Goal: Information Seeking & Learning: Compare options

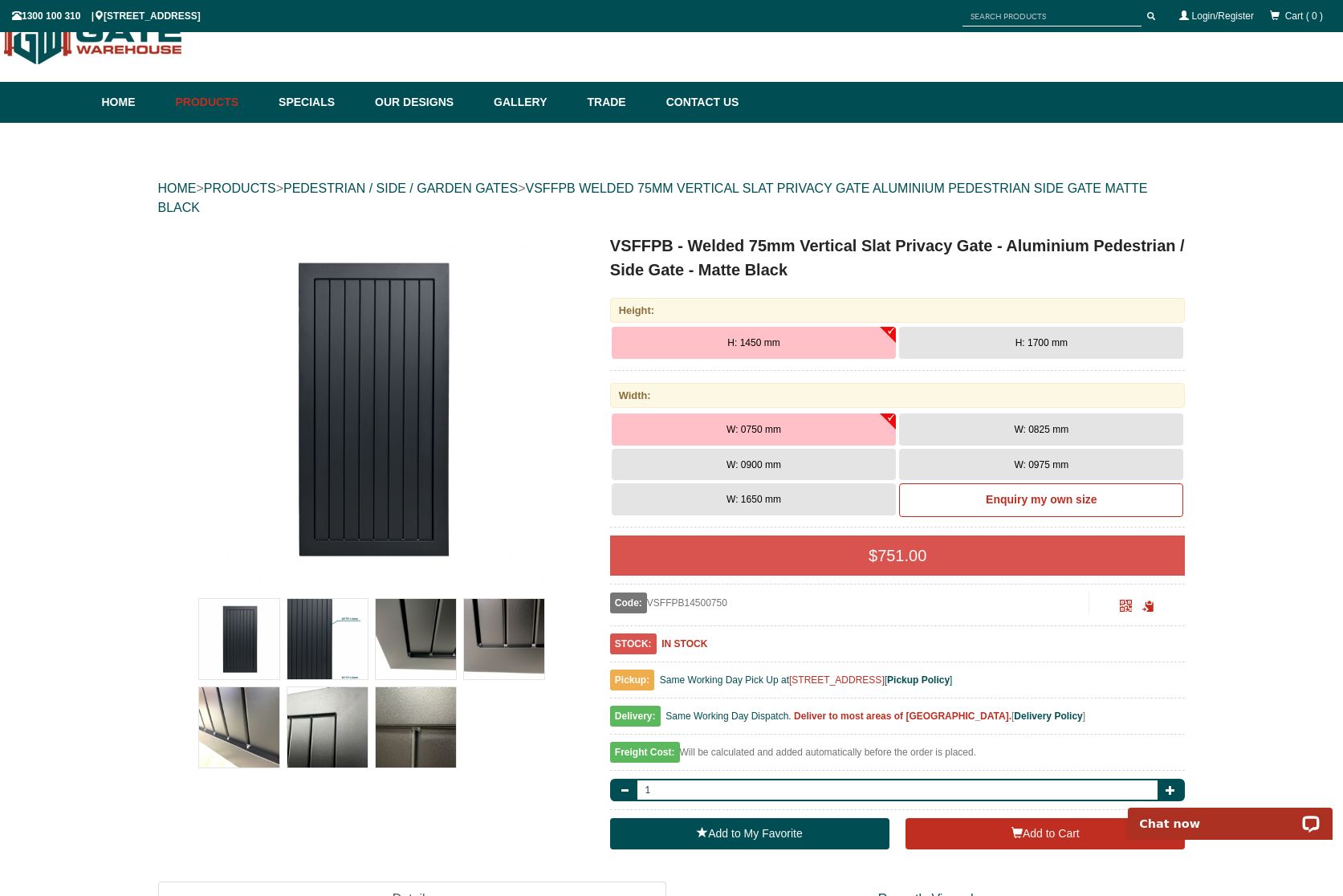
click at [239, 728] on img at bounding box center [239, 728] width 80 height 80
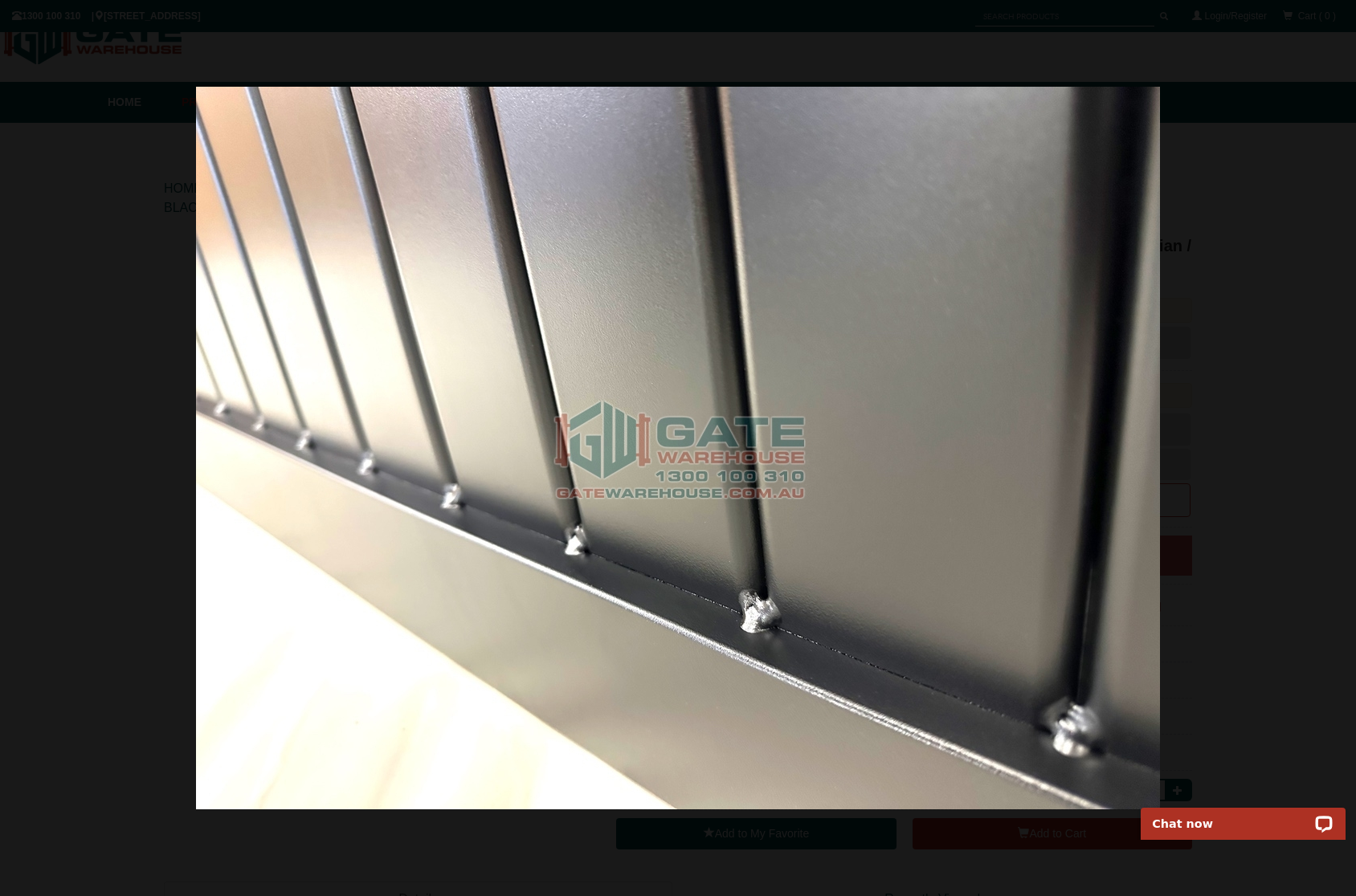
click at [1252, 573] on div at bounding box center [678, 448] width 1356 height 896
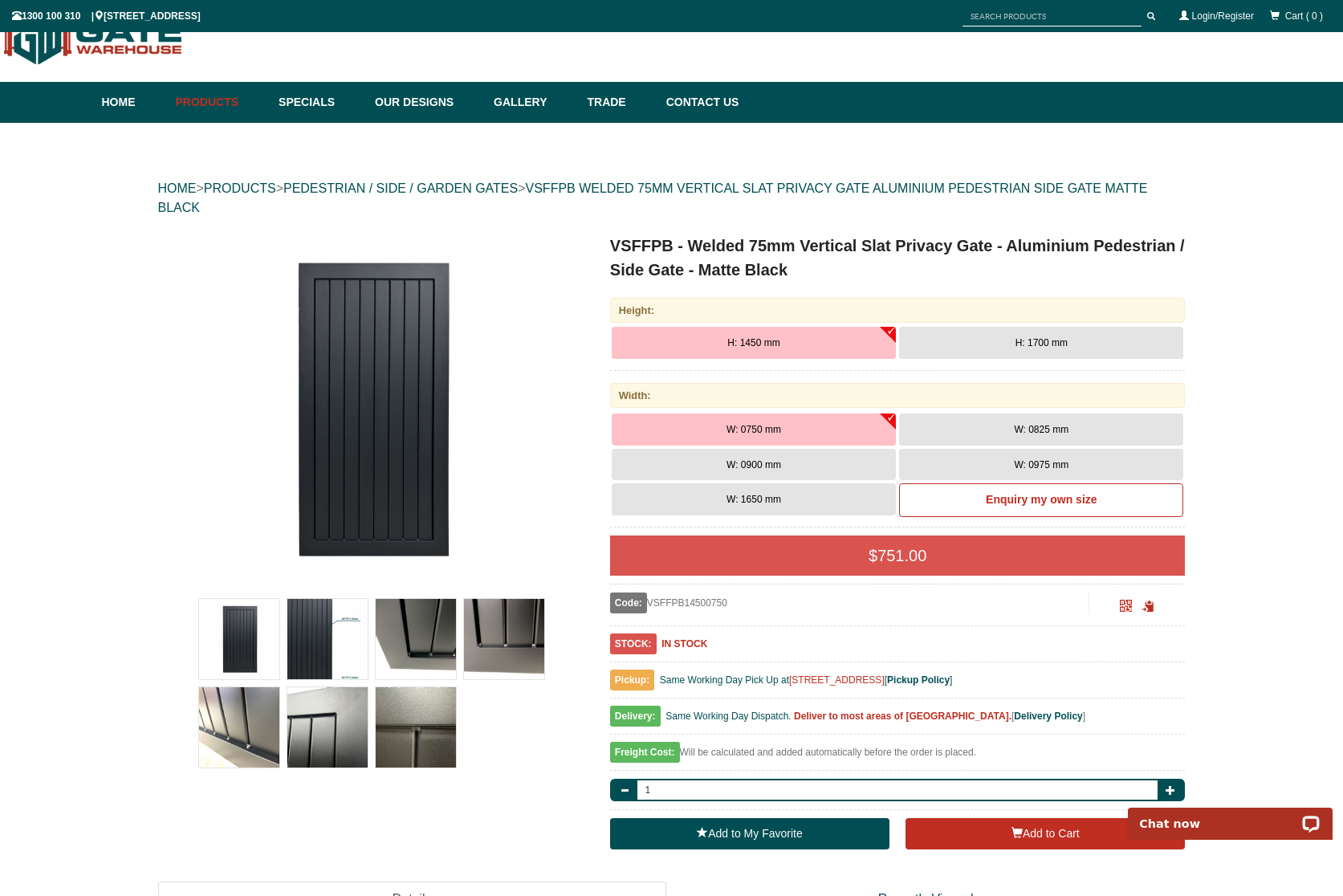
click at [341, 640] on img at bounding box center [327, 639] width 80 height 80
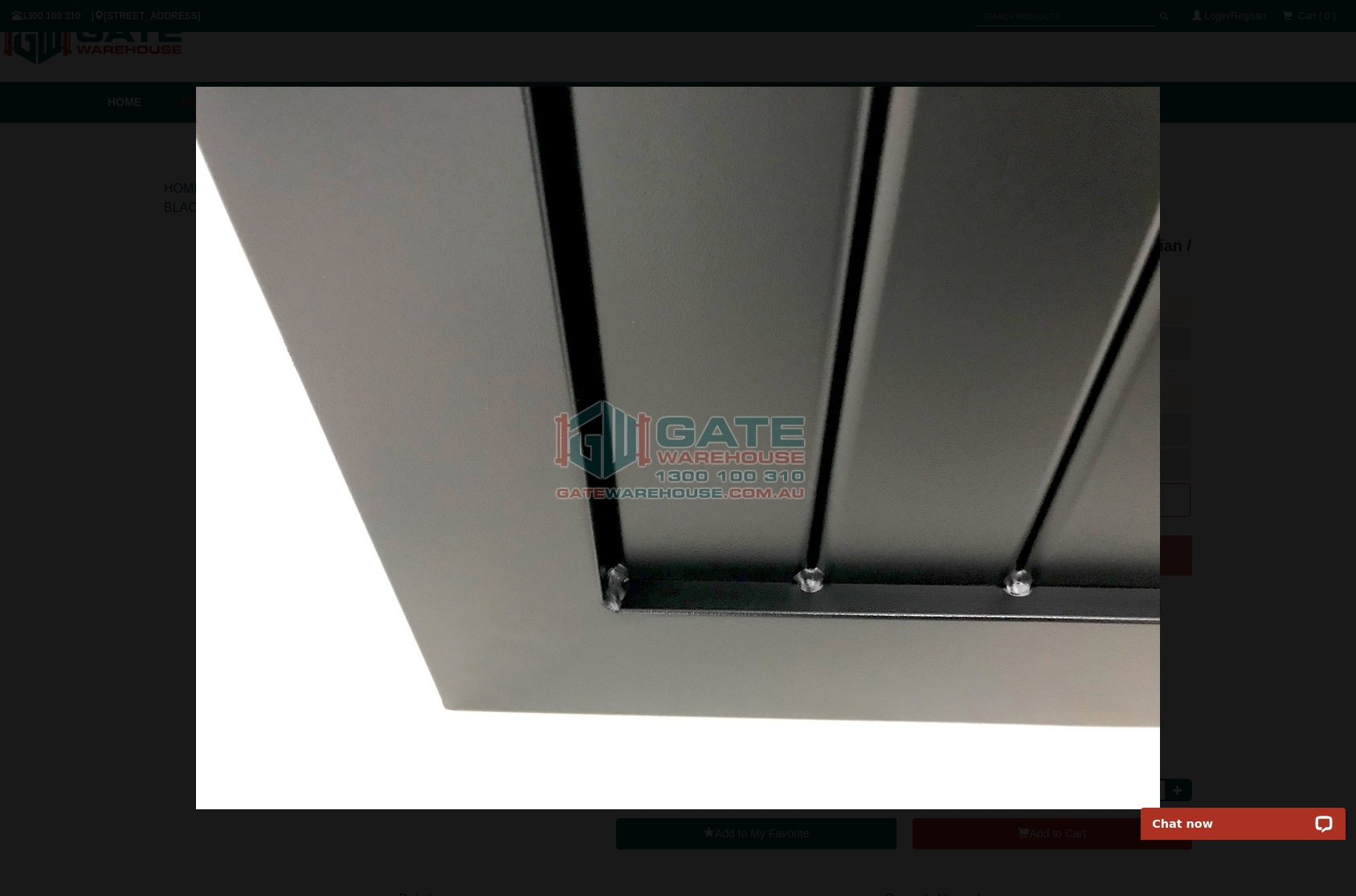
click at [1233, 541] on div at bounding box center [678, 448] width 1356 height 896
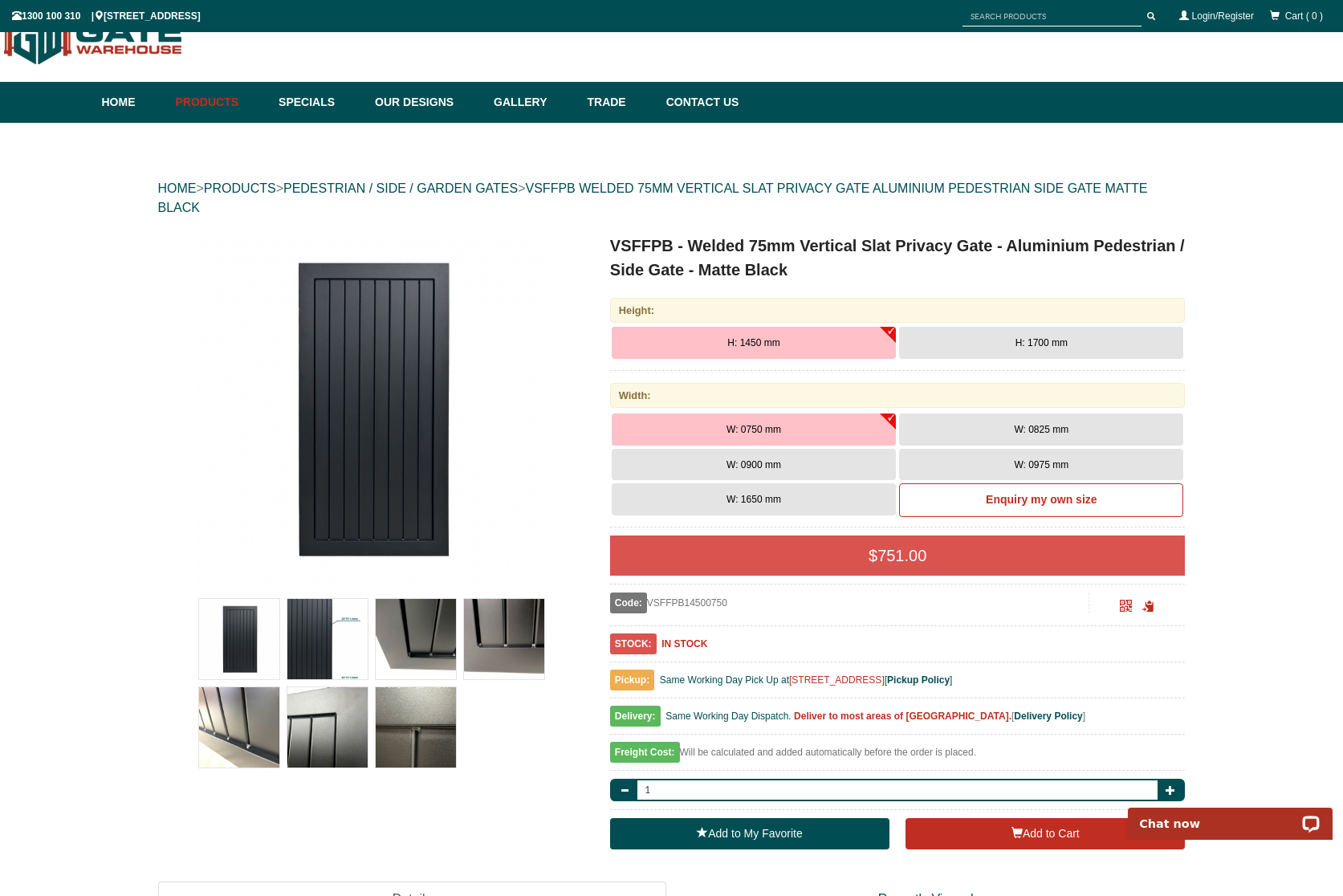
click at [432, 734] on img at bounding box center [416, 728] width 80 height 80
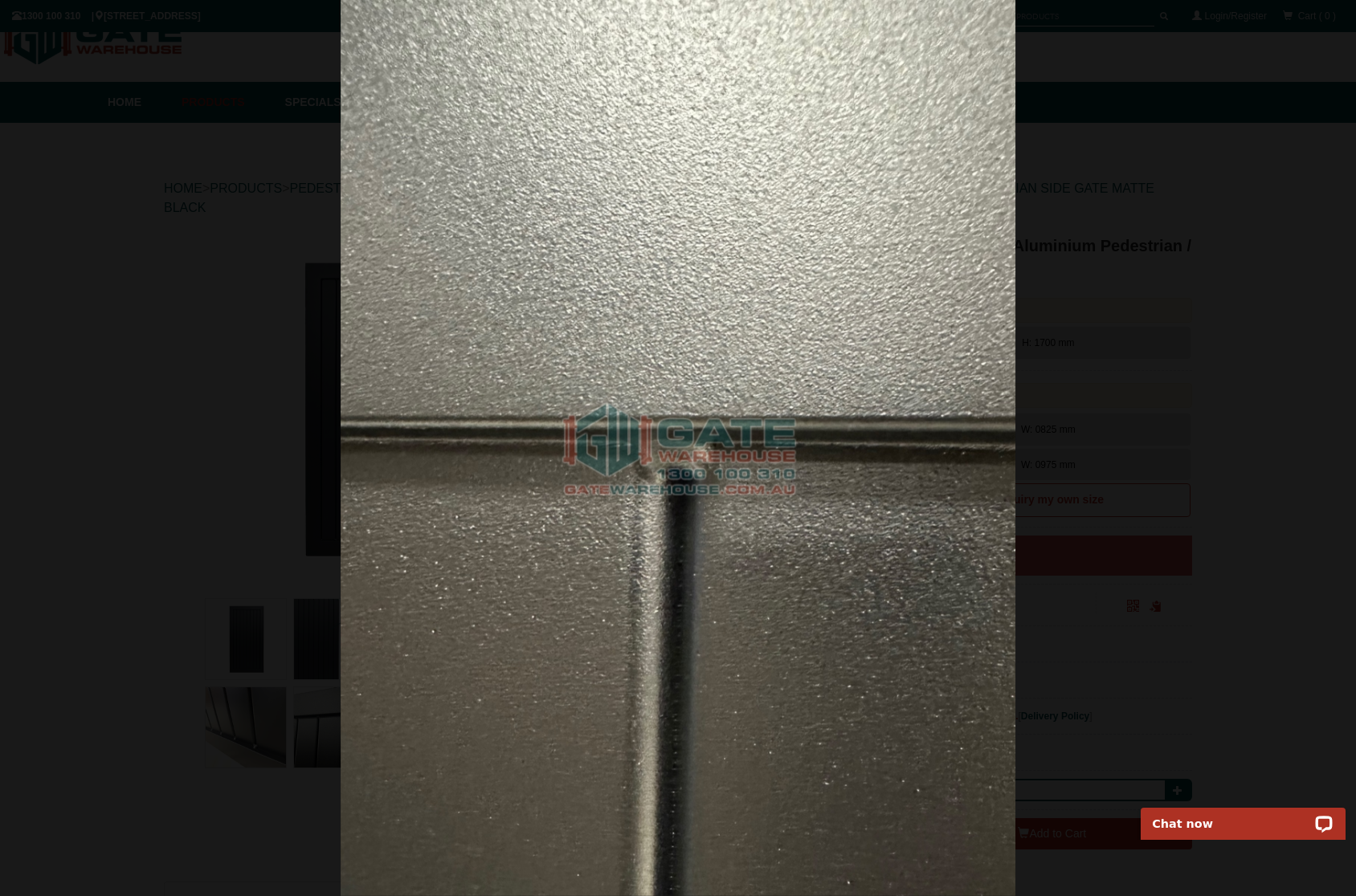
click at [1081, 371] on div at bounding box center [678, 448] width 1356 height 896
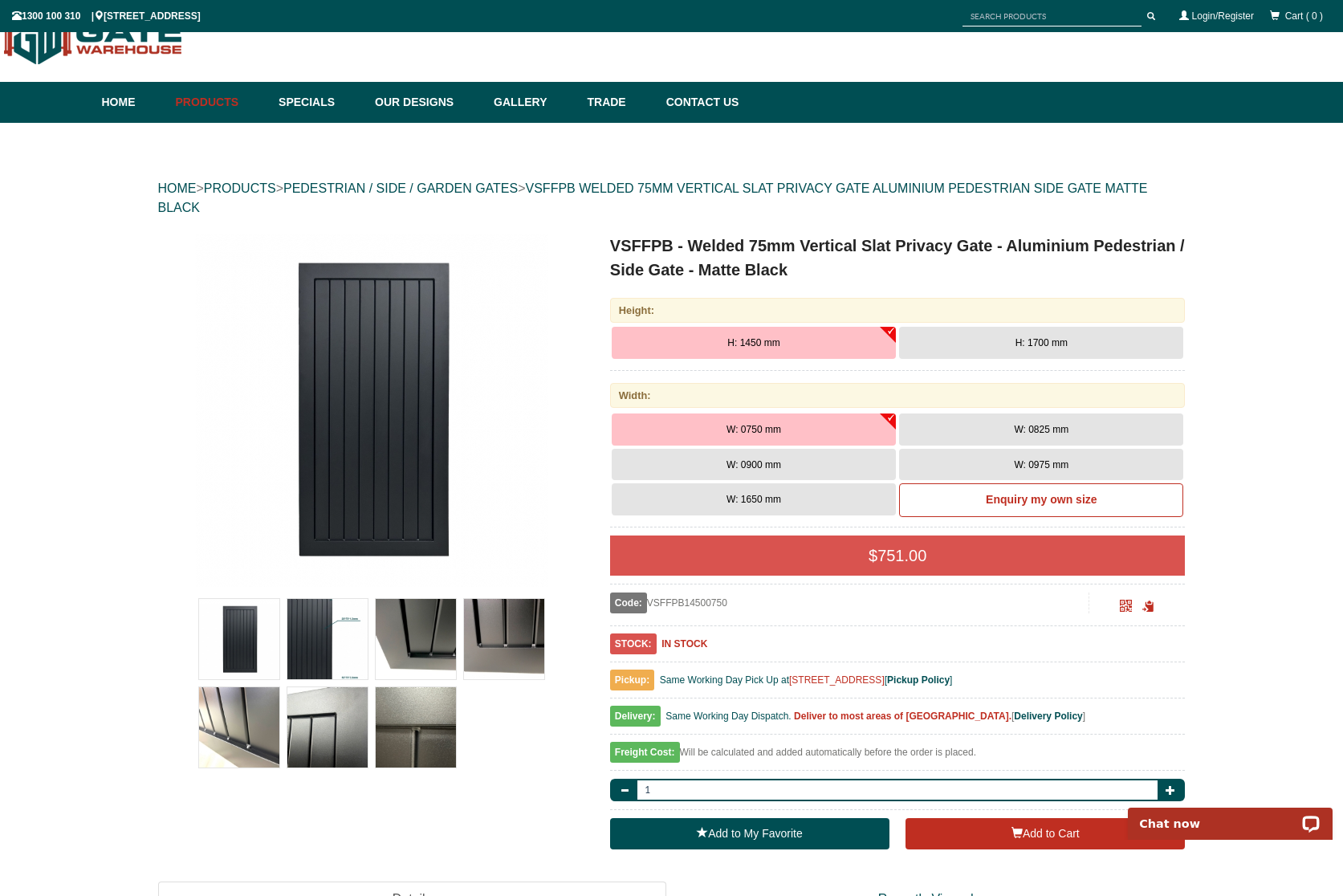
click at [315, 646] on img at bounding box center [327, 639] width 80 height 80
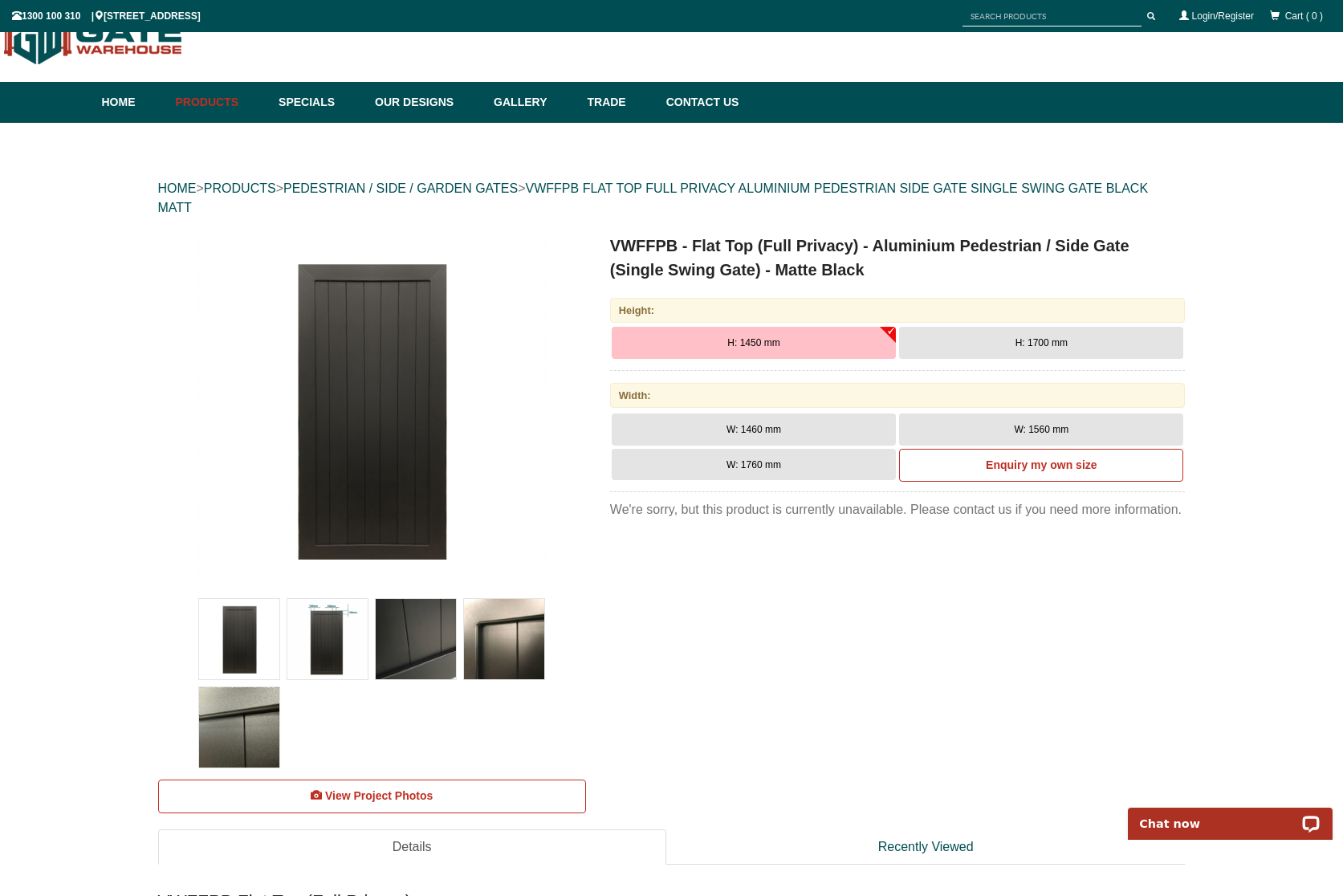
click at [715, 102] on link "Contact Us" at bounding box center [698, 102] width 81 height 41
drag, startPoint x: 611, startPoint y: 244, endPoint x: 680, endPoint y: 249, distance: 69.2
click at [680, 249] on h1 "VWFFPB - Flat Top (Full Privacy) - Aluminium Pedestrian / Side Gate (Single Swi…" at bounding box center [898, 257] width 576 height 48
copy h1 "VWFFPB"
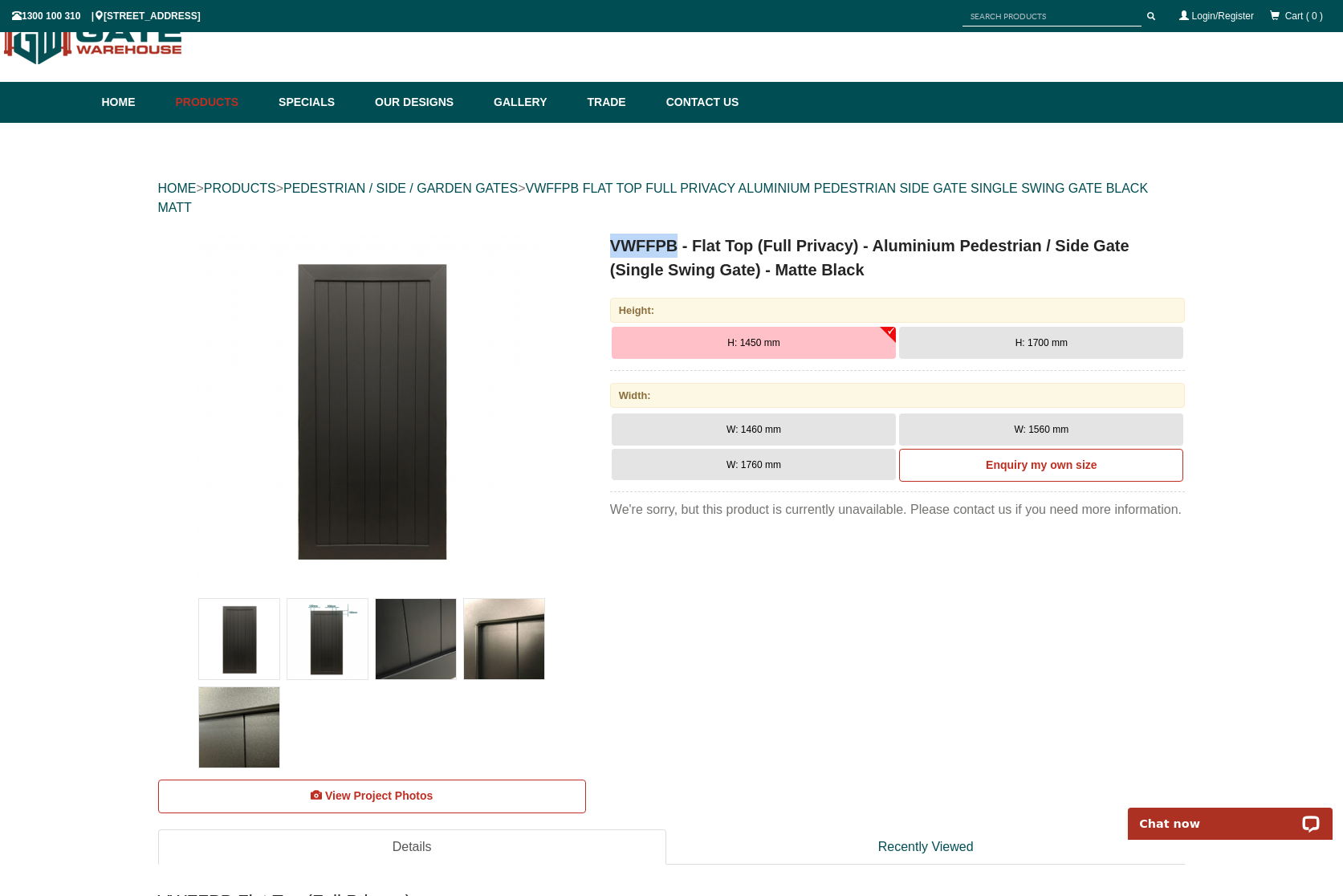
click at [946, 263] on h1 "VWFFPB - Flat Top (Full Privacy) - Aluminium Pedestrian / Side Gate (Single Swi…" at bounding box center [898, 257] width 576 height 48
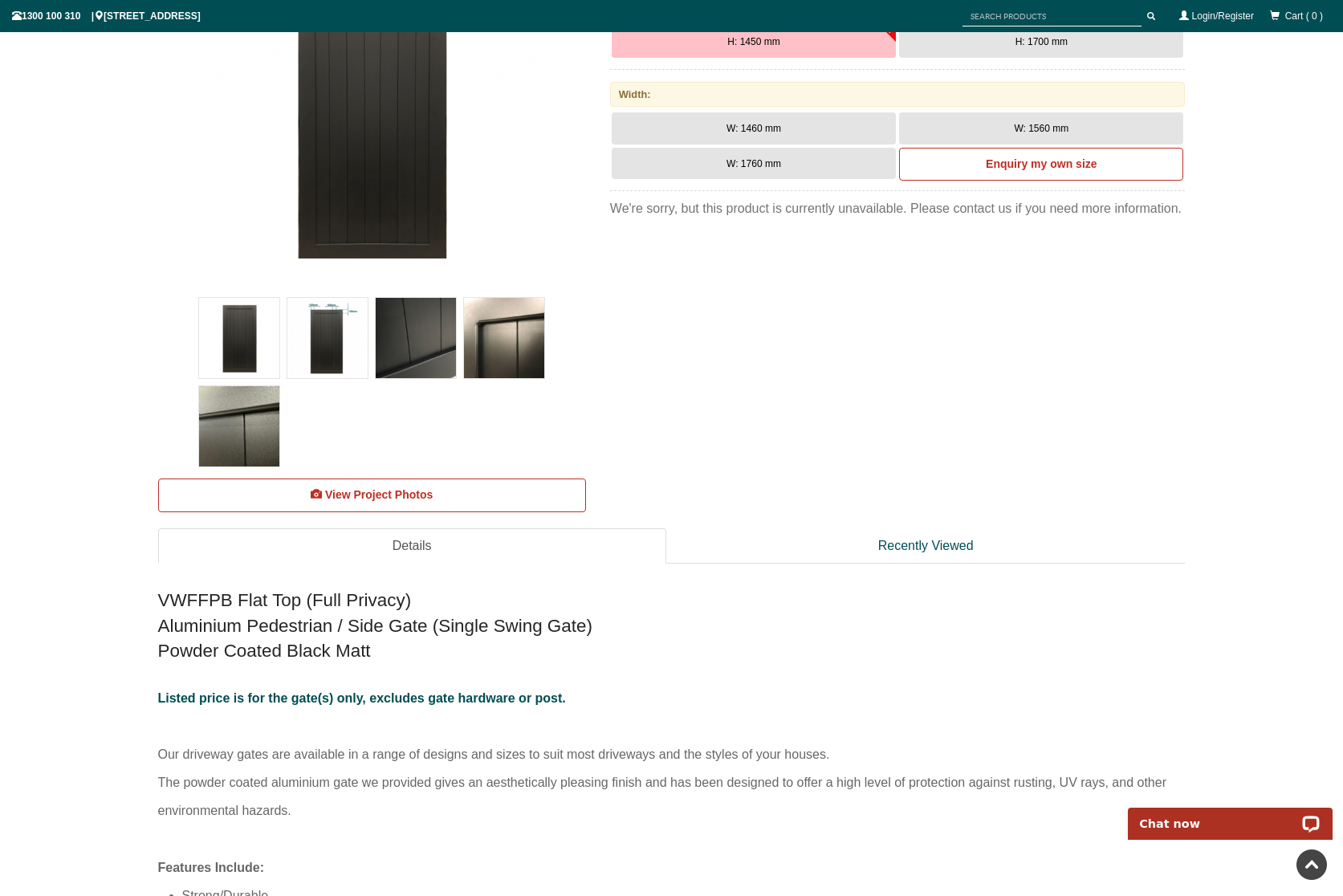
scroll to position [121, 0]
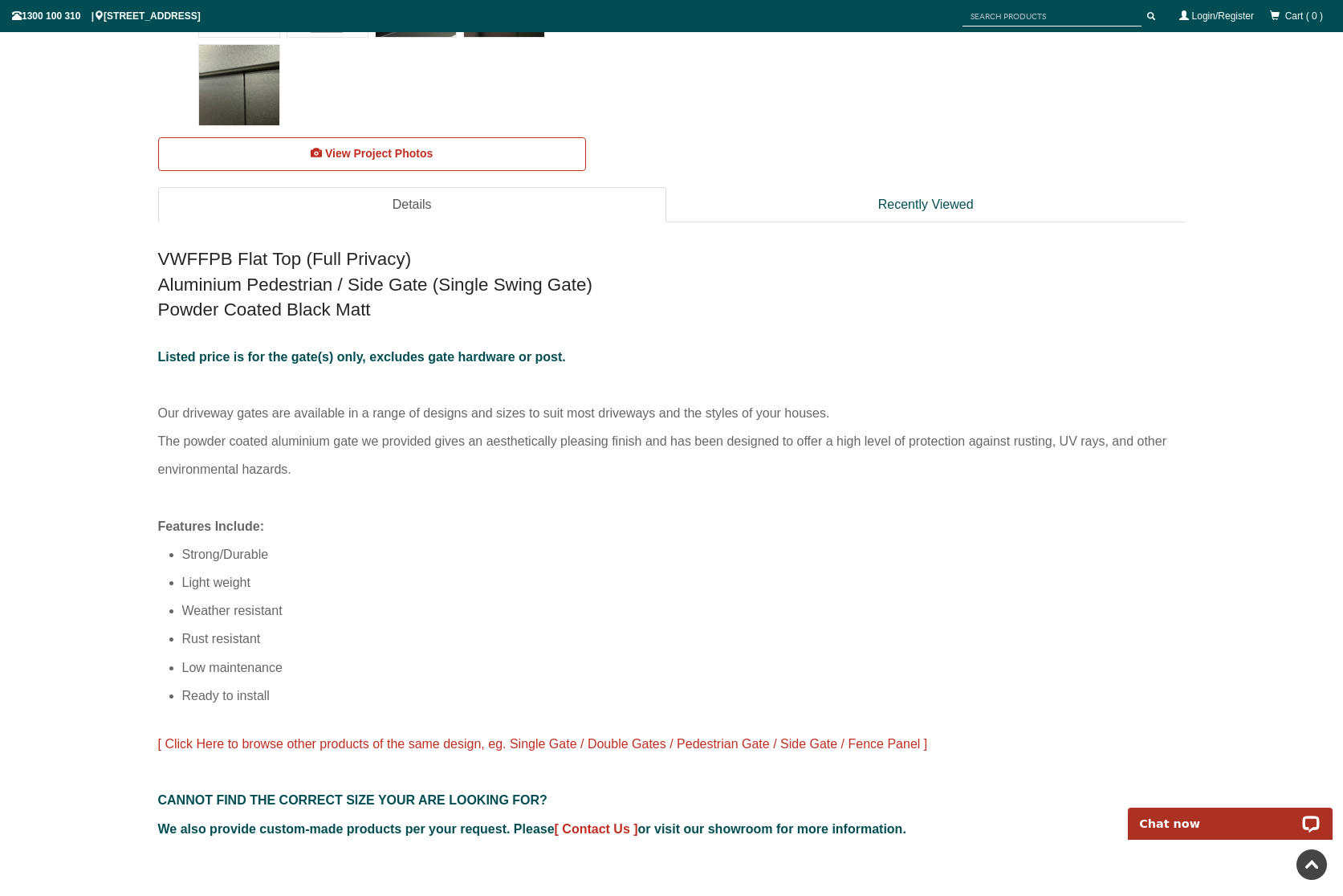
scroll to position [602, 0]
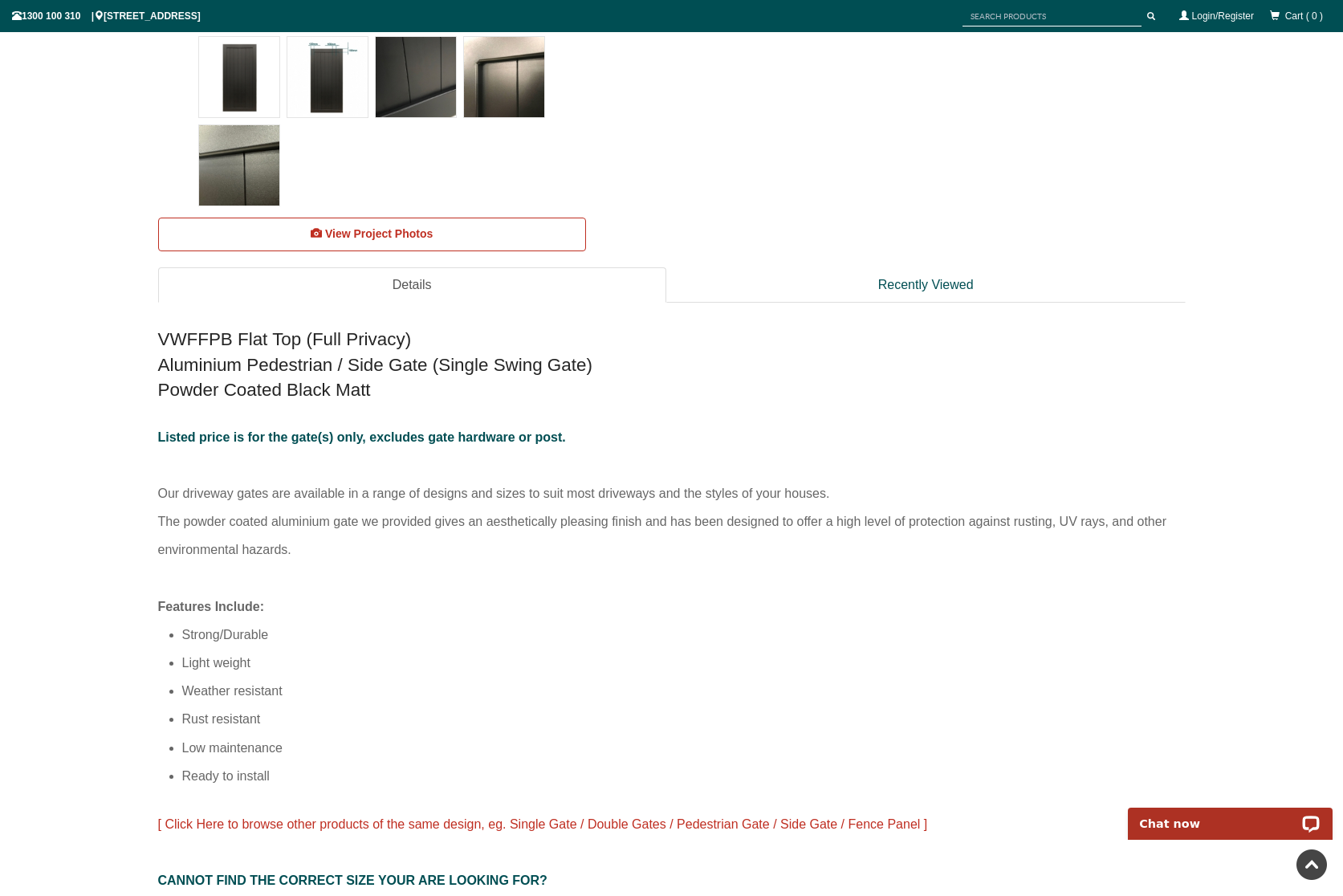
click at [697, 440] on p "Listed price is for the gate(s) only, excludes gate hardware or post. Our drive…" at bounding box center [671, 508] width 1027 height 169
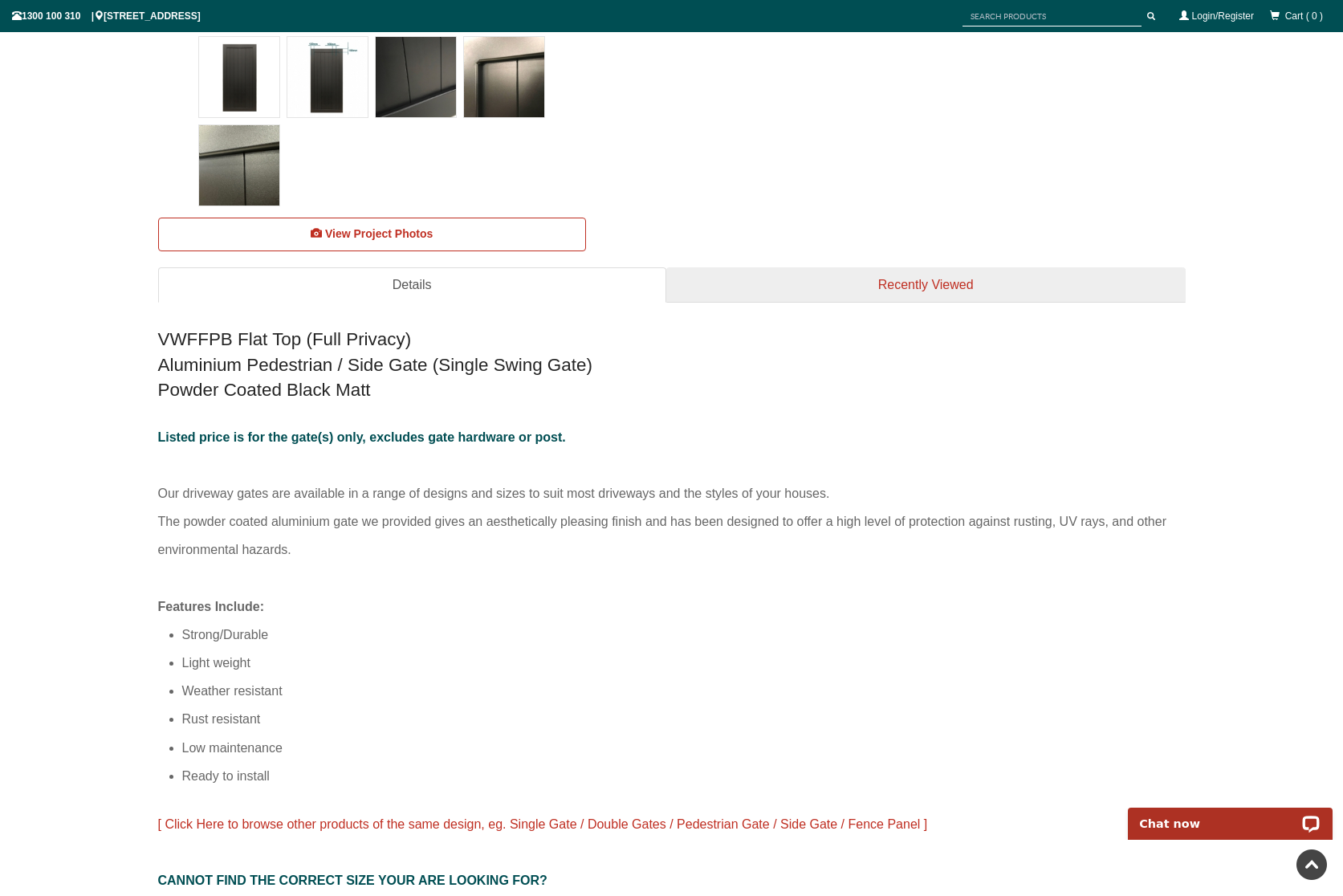
click at [914, 288] on link "Recently Viewed" at bounding box center [925, 285] width 519 height 36
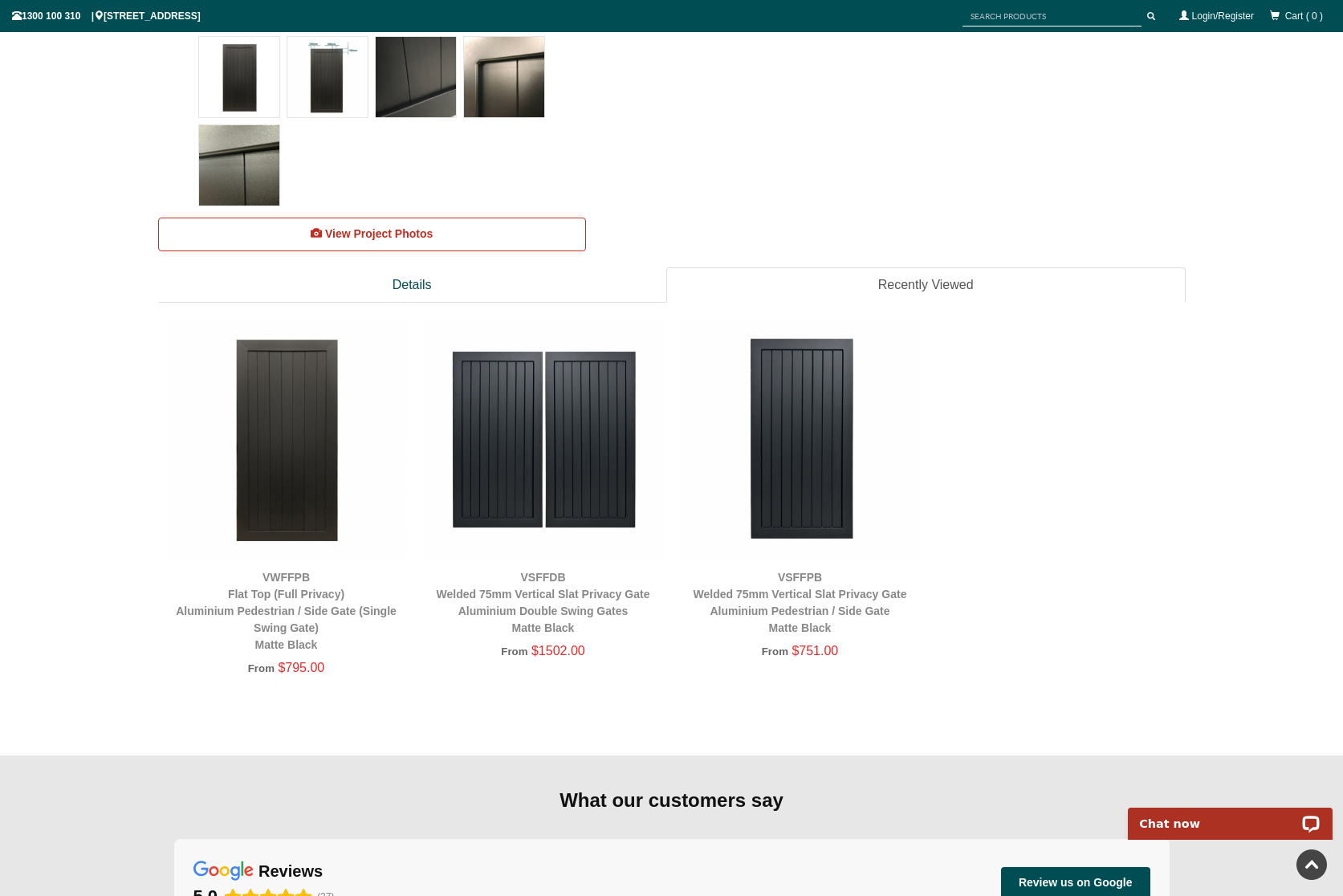
click at [802, 540] on img at bounding box center [800, 438] width 241 height 241
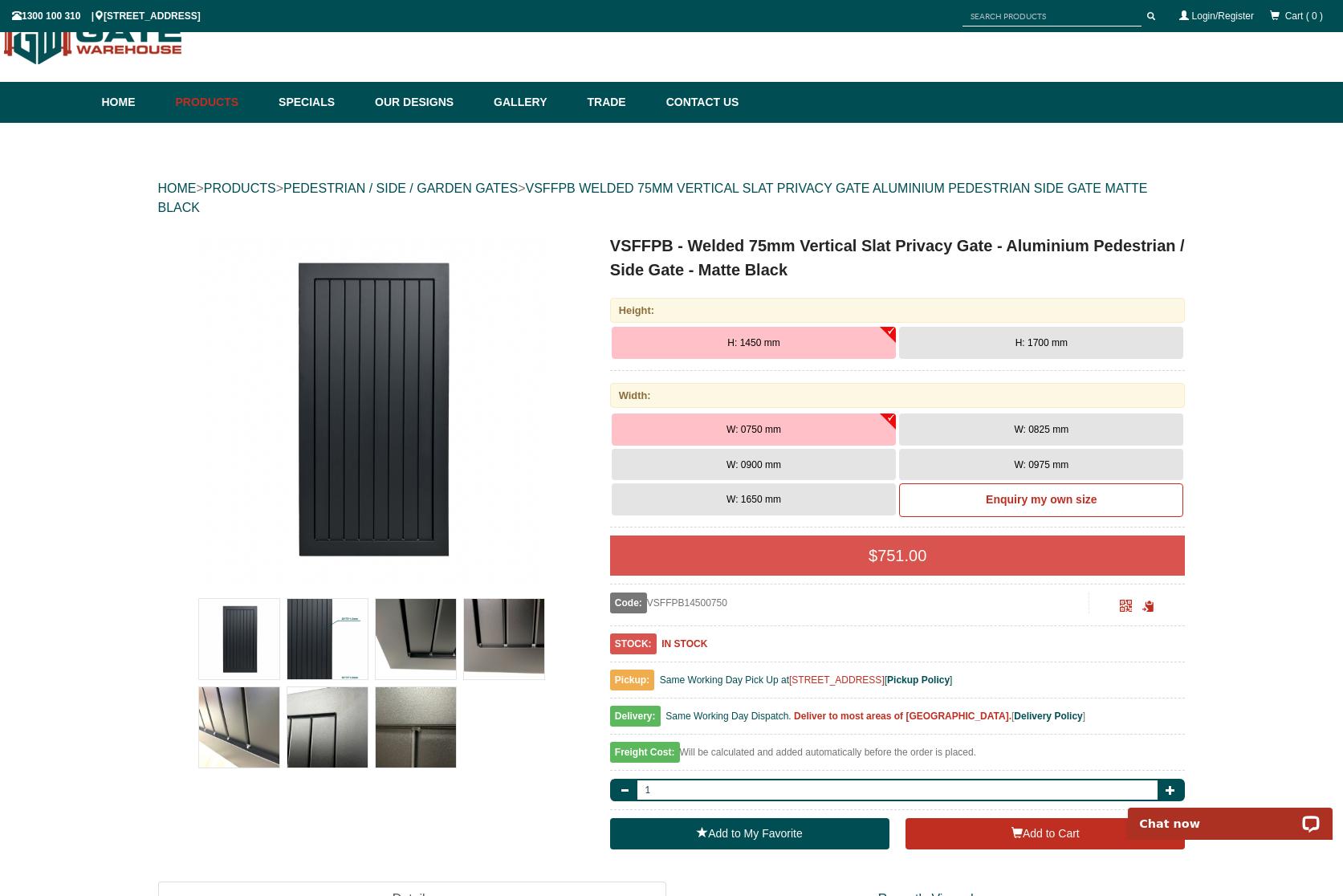
click at [727, 101] on link "Contact Us" at bounding box center [698, 102] width 81 height 41
